Goal: Information Seeking & Learning: Learn about a topic

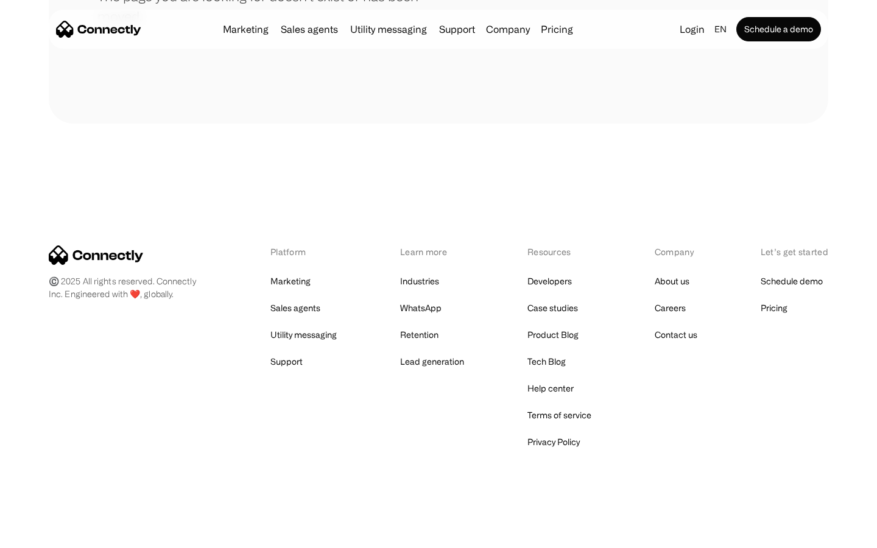
scroll to position [222, 0]
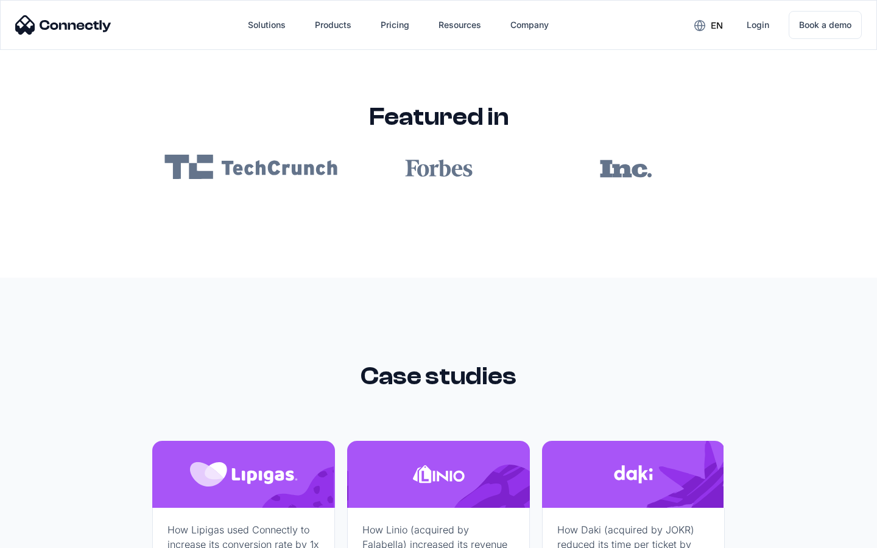
scroll to position [7294, 0]
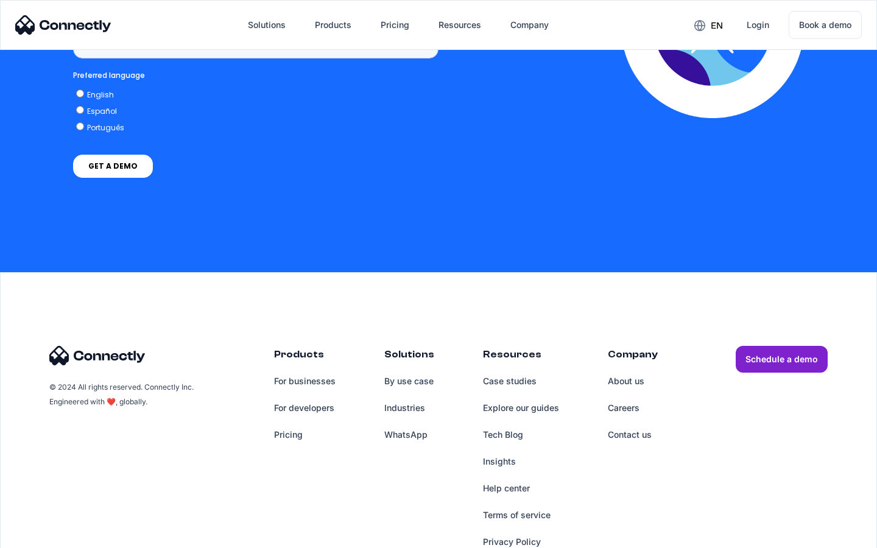
scroll to position [923, 0]
